Goal: Task Accomplishment & Management: Manage account settings

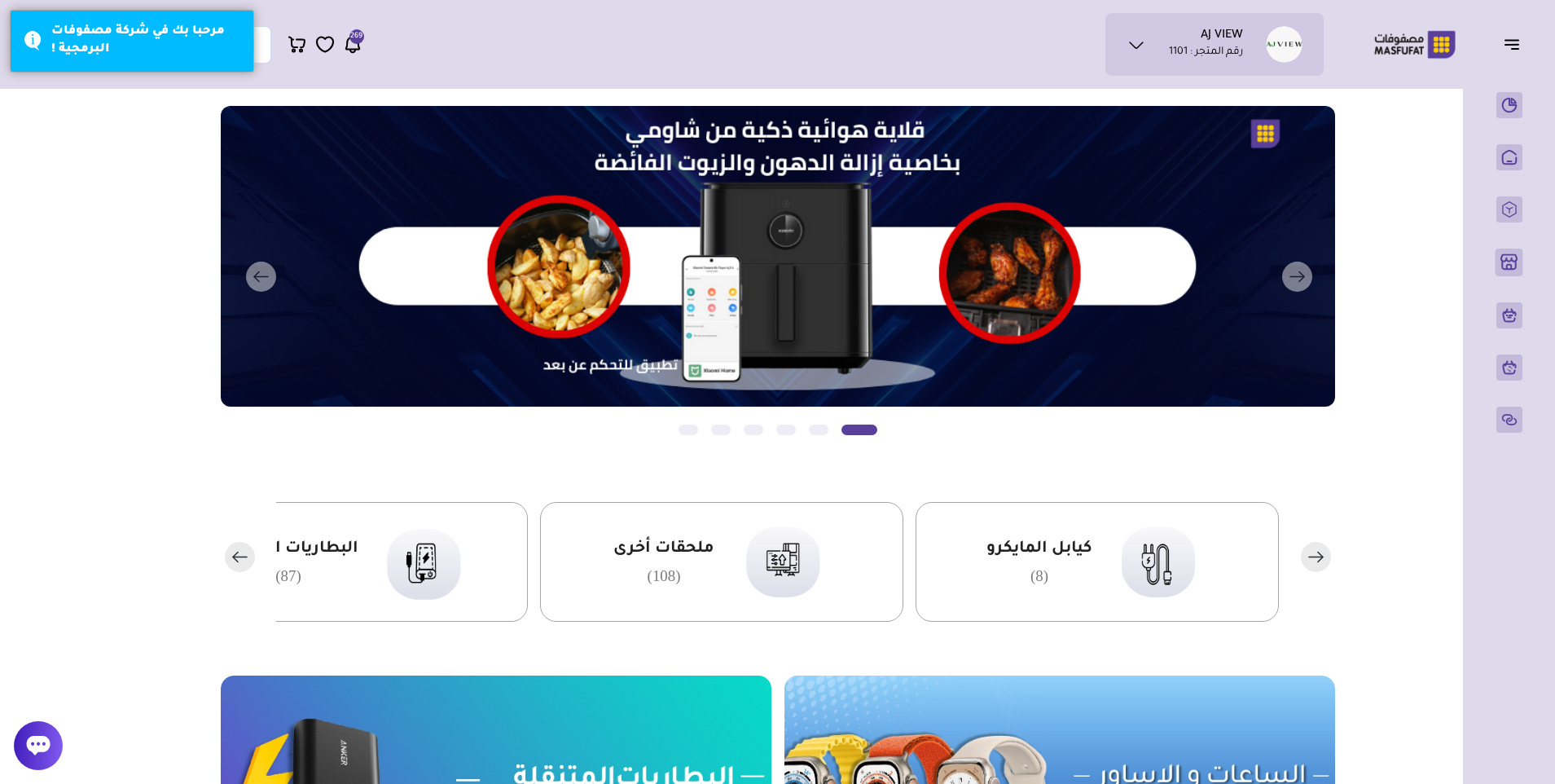
scroll to position [81, 0]
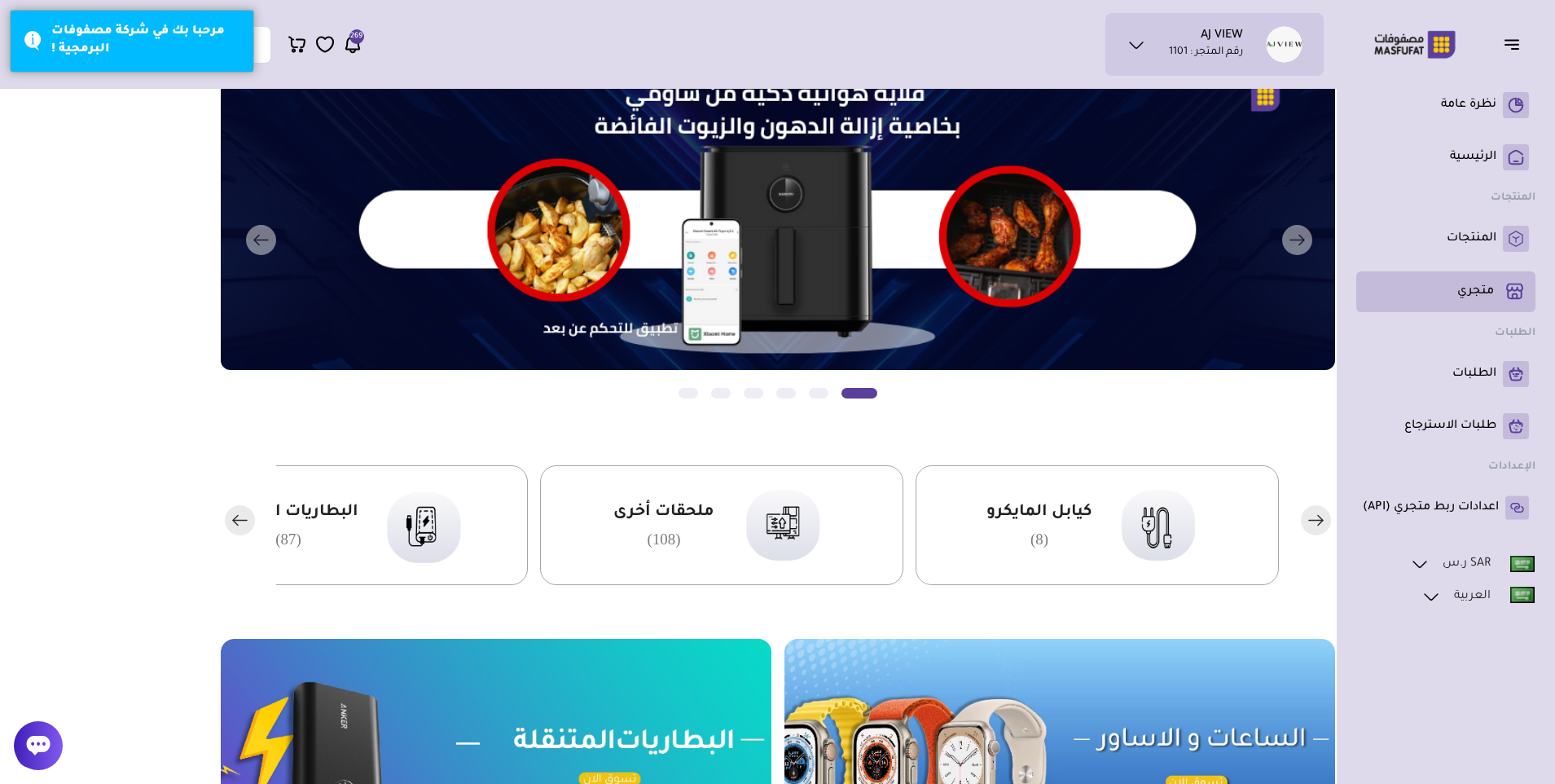
drag, startPoint x: 1463, startPoint y: 293, endPoint x: 1471, endPoint y: 292, distance: 8.1
click at [1463, 293] on p "متجري ( 0 )" at bounding box center [1476, 292] width 37 height 17
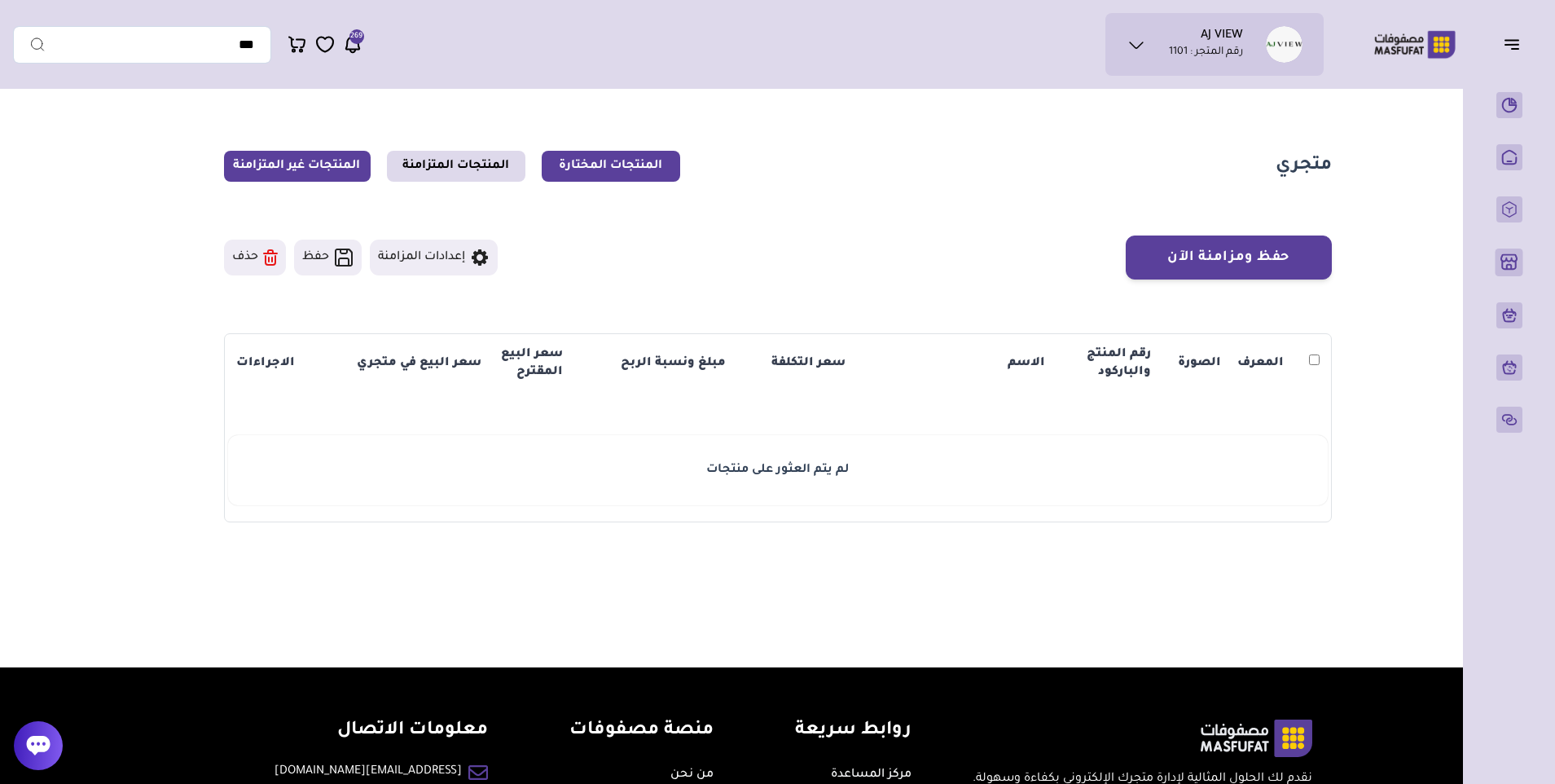
click at [306, 166] on link "المنتجات غير المتزامنة" at bounding box center [297, 166] width 146 height 31
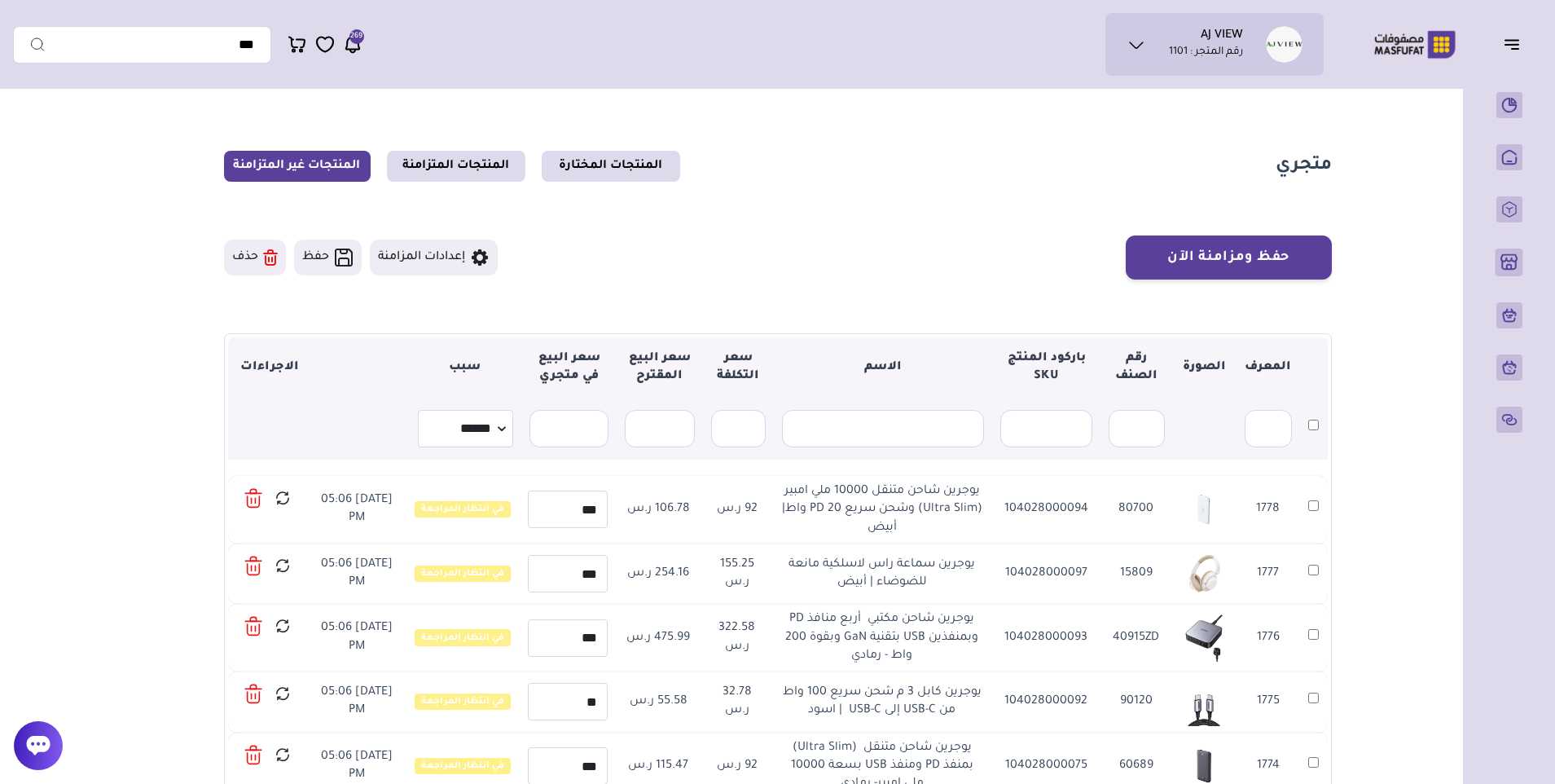
click at [251, 498] on icon at bounding box center [251, 500] width 0 height 5
